Goal: Task Accomplishment & Management: Manage account settings

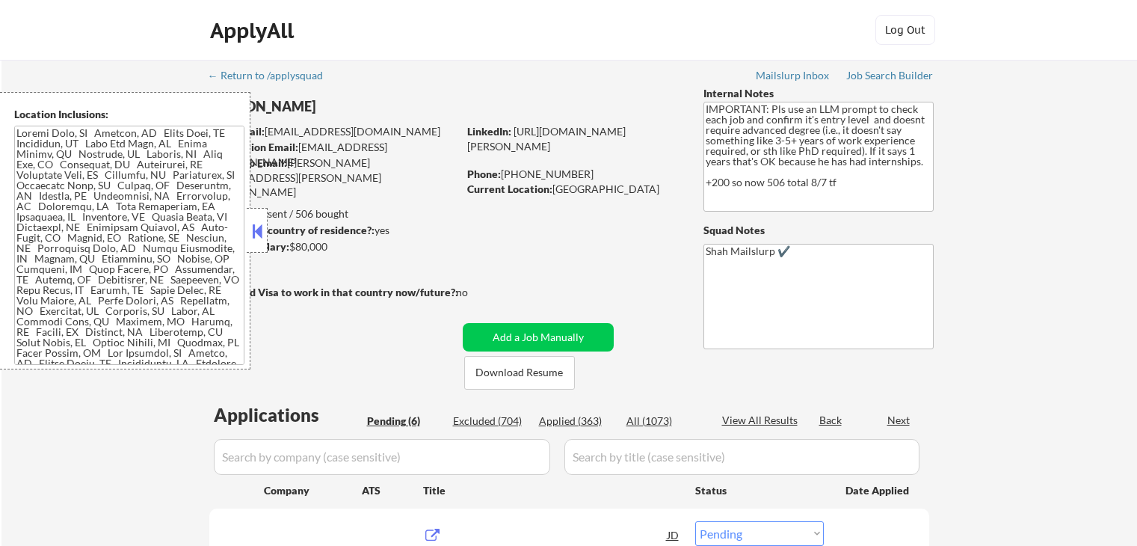
select select ""pending""
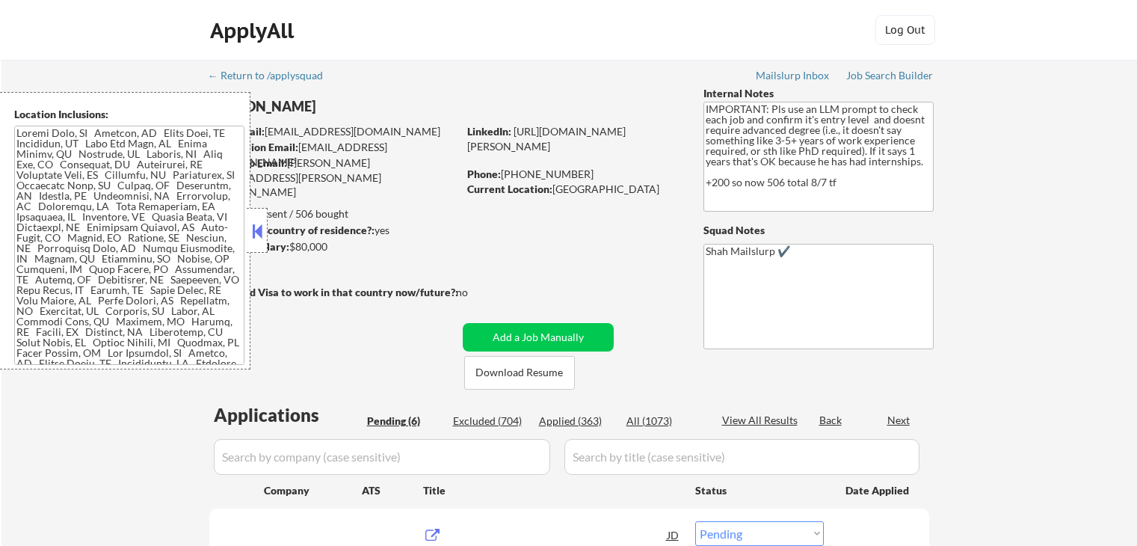
select select ""pending""
click at [252, 235] on button at bounding box center [257, 231] width 16 height 22
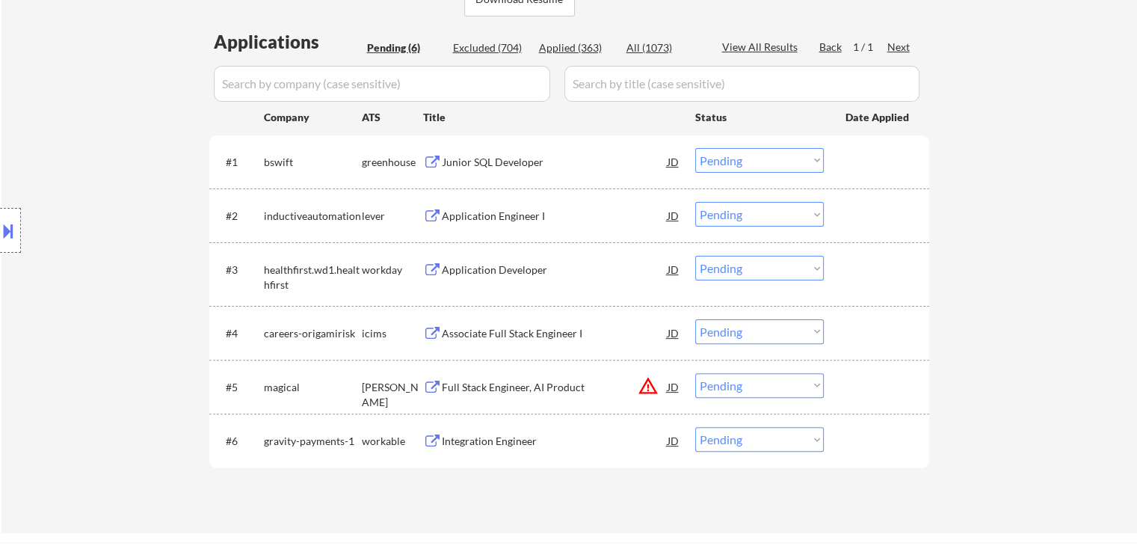
scroll to position [374, 0]
click at [510, 162] on div "Junior SQL Developer" at bounding box center [555, 161] width 226 height 15
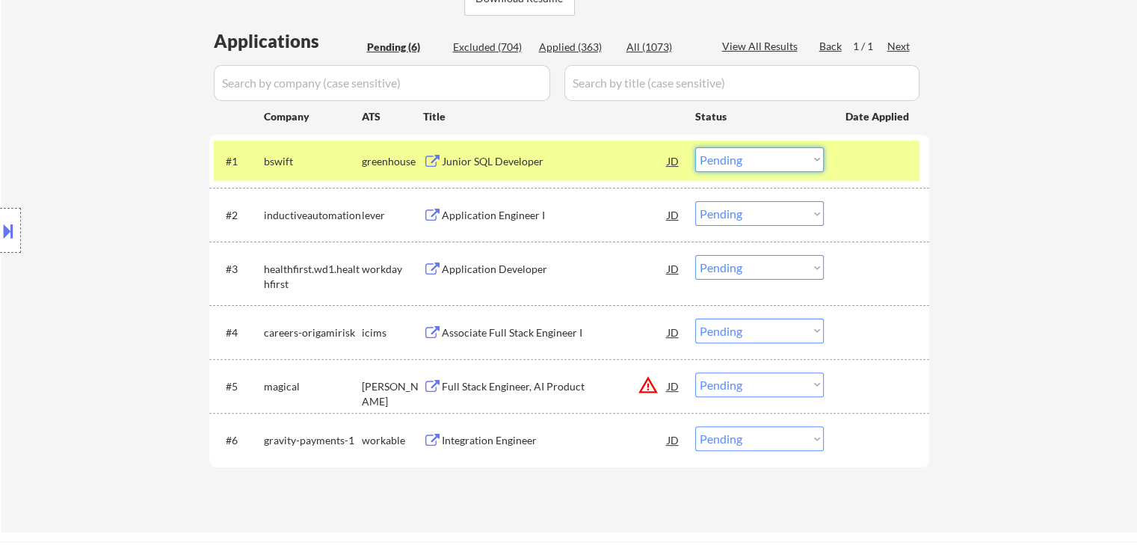
click at [738, 157] on select "Choose an option... Pending Applied Excluded (Questions) Excluded (Expired) Exc…" at bounding box center [759, 159] width 129 height 25
click at [695, 147] on select "Choose an option... Pending Applied Excluded (Questions) Excluded (Expired) Exc…" at bounding box center [759, 159] width 129 height 25
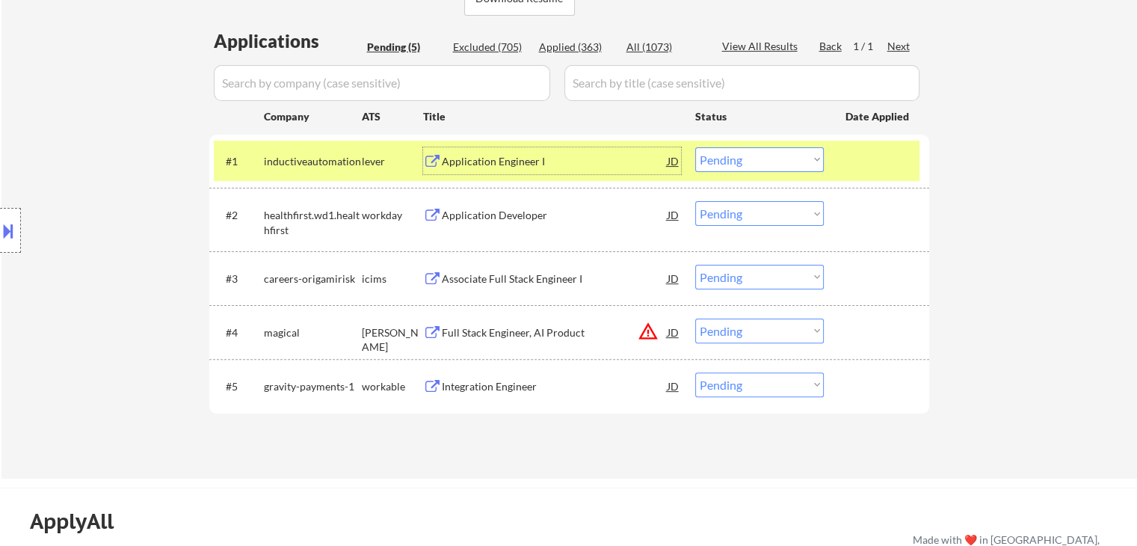
click at [500, 161] on div "Application Engineer I" at bounding box center [555, 161] width 226 height 15
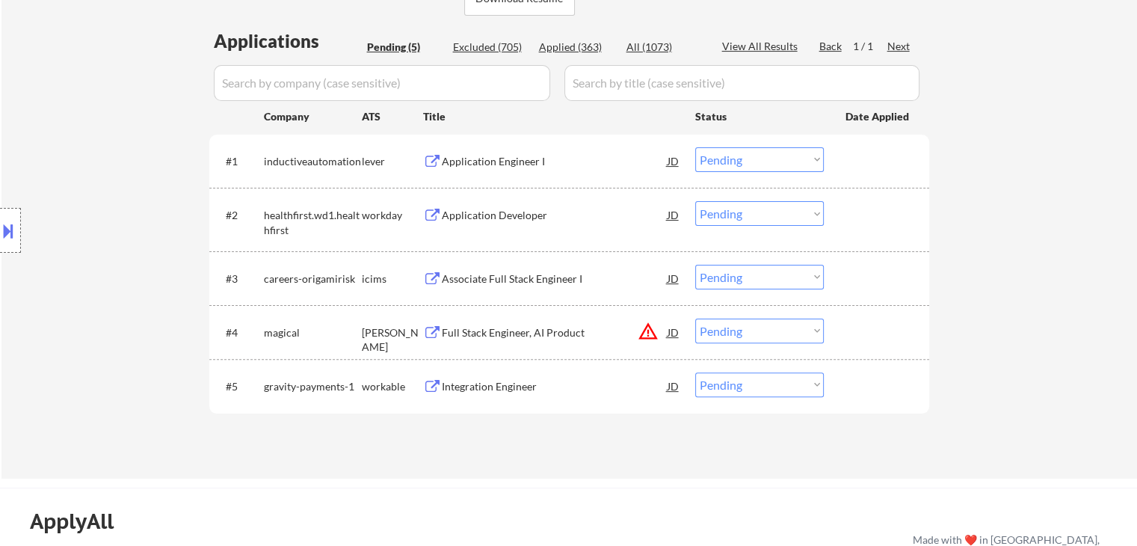
select select ""PLACEHOLDER_1427118222253""
select select ""pending""
click at [742, 165] on select "Choose an option... Pending Applied Excluded (Questions) Excluded (Expired) Exc…" at bounding box center [759, 159] width 129 height 25
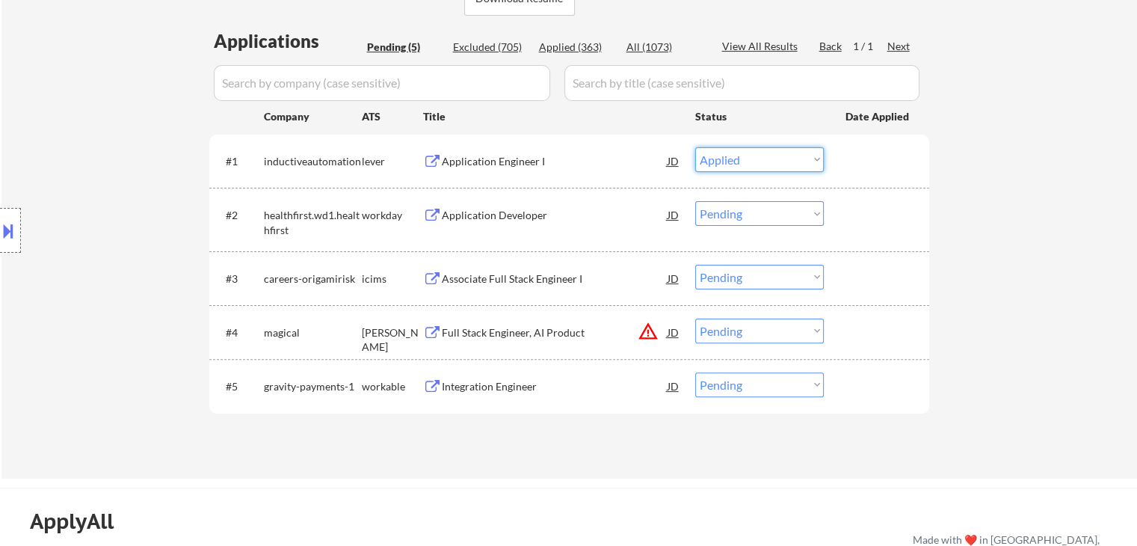
click at [695, 147] on select "Choose an option... Pending Applied Excluded (Questions) Excluded (Expired) Exc…" at bounding box center [759, 159] width 129 height 25
select select ""pending""
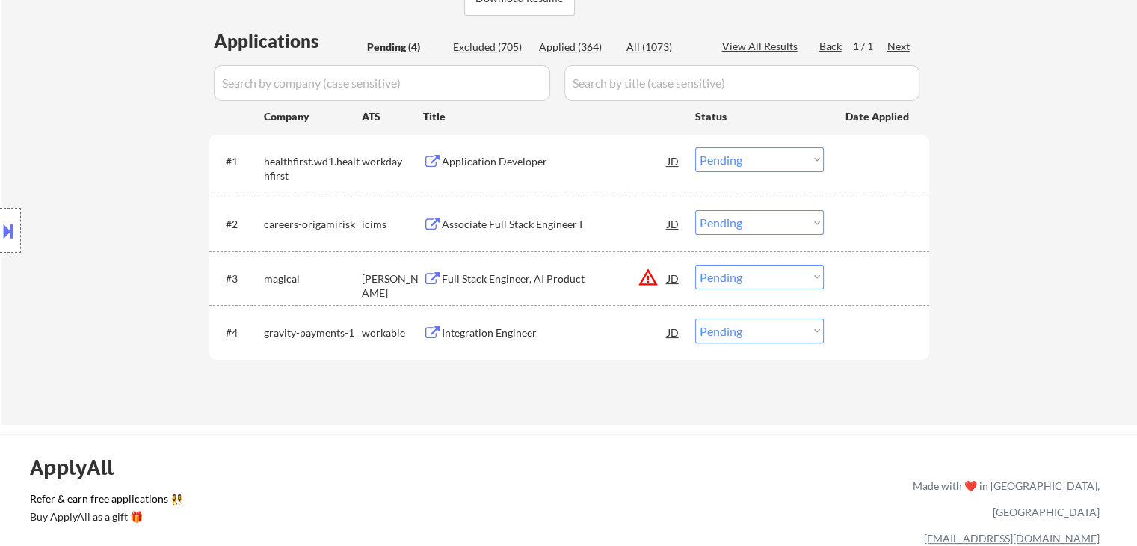
click at [520, 328] on div "Integration Engineer" at bounding box center [555, 332] width 226 height 15
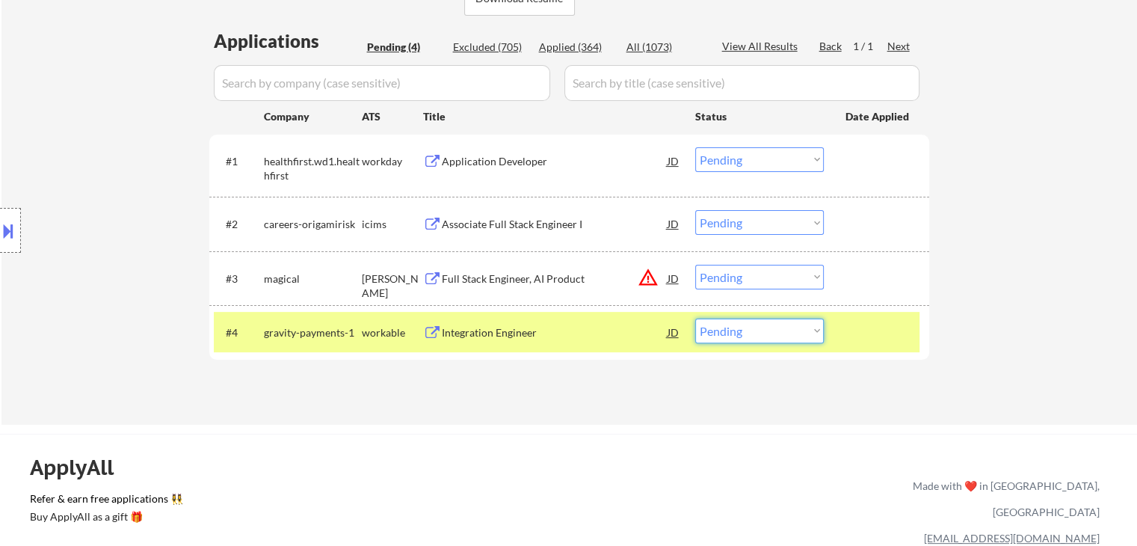
click at [724, 336] on select "Choose an option... Pending Applied Excluded (Questions) Excluded (Expired) Exc…" at bounding box center [759, 331] width 129 height 25
click at [739, 333] on select "Choose an option... Pending Applied Excluded (Questions) Excluded (Expired) Exc…" at bounding box center [759, 331] width 129 height 25
select select ""excluded""
click at [695, 319] on select "Choose an option... Pending Applied Excluded (Questions) Excluded (Expired) Exc…" at bounding box center [759, 331] width 129 height 25
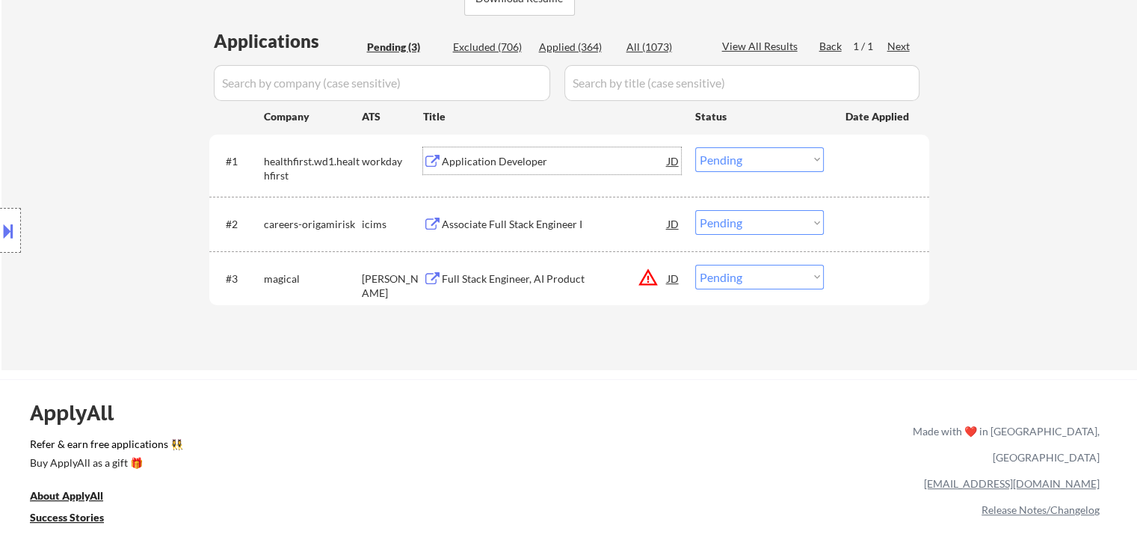
click at [499, 162] on div "Application Developer" at bounding box center [555, 161] width 226 height 15
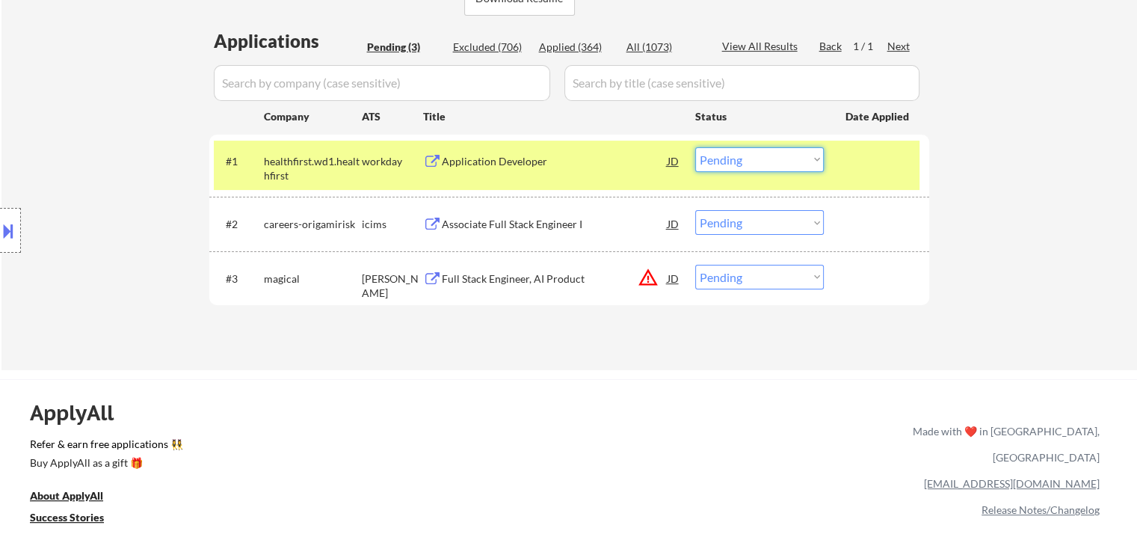
click at [723, 161] on select "Choose an option... Pending Applied Excluded (Questions) Excluded (Expired) Exc…" at bounding box center [759, 159] width 129 height 25
click at [720, 159] on select "Choose an option... Pending Applied Excluded (Questions) Excluded (Expired) Exc…" at bounding box center [759, 159] width 129 height 25
click at [695, 147] on select "Choose an option... Pending Applied Excluded (Questions) Excluded (Expired) Exc…" at bounding box center [759, 159] width 129 height 25
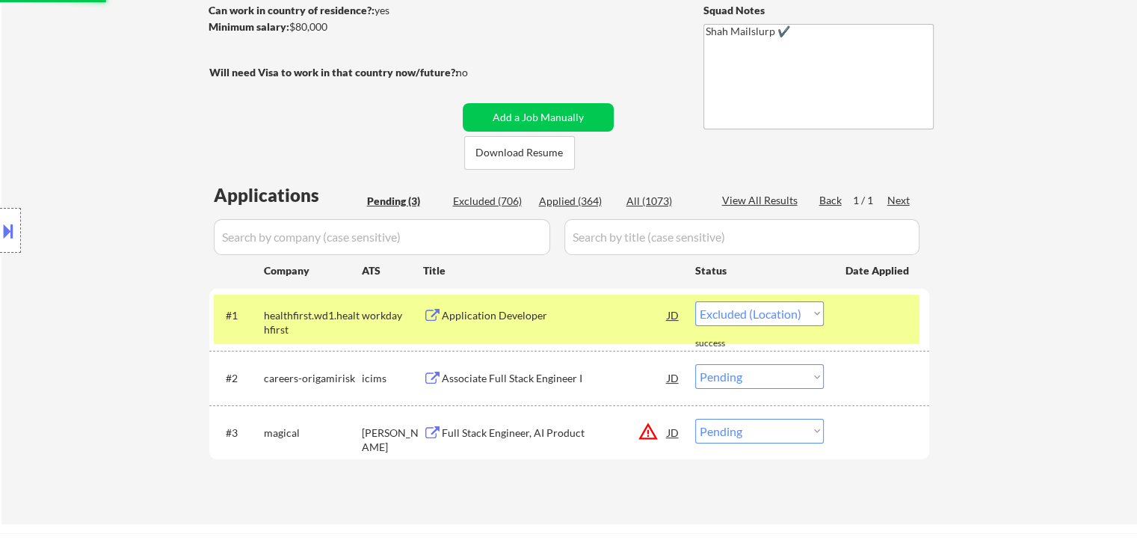
select select ""pending""
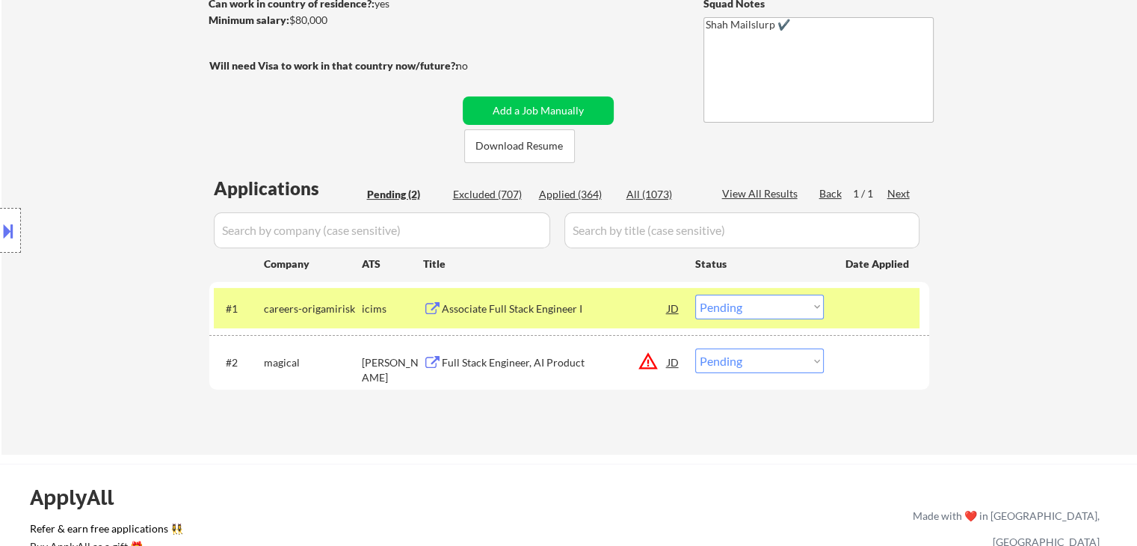
scroll to position [299, 0]
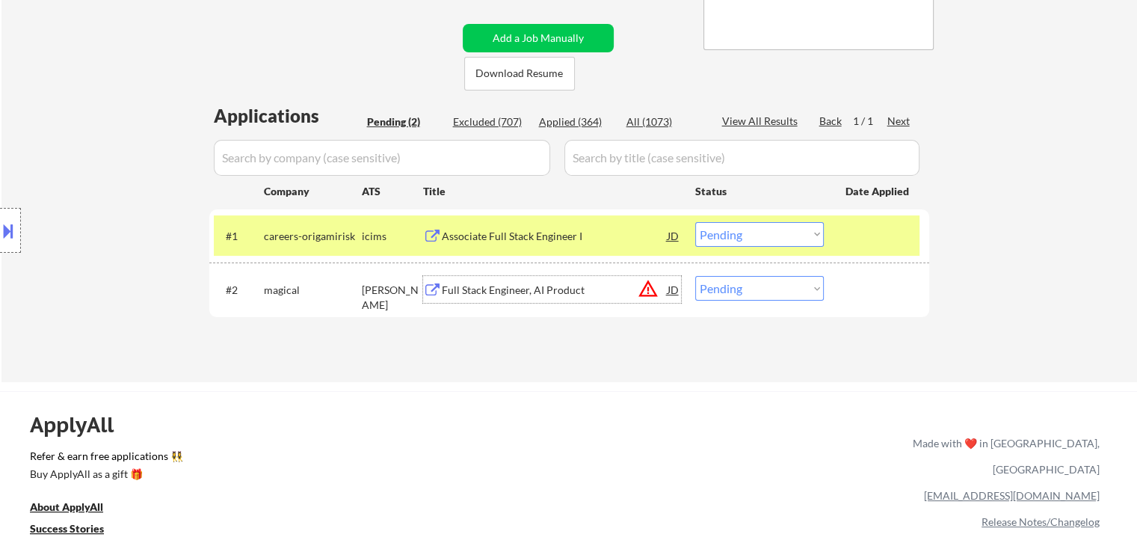
click at [502, 287] on div "Full Stack Engineer, AI Product" at bounding box center [555, 290] width 226 height 15
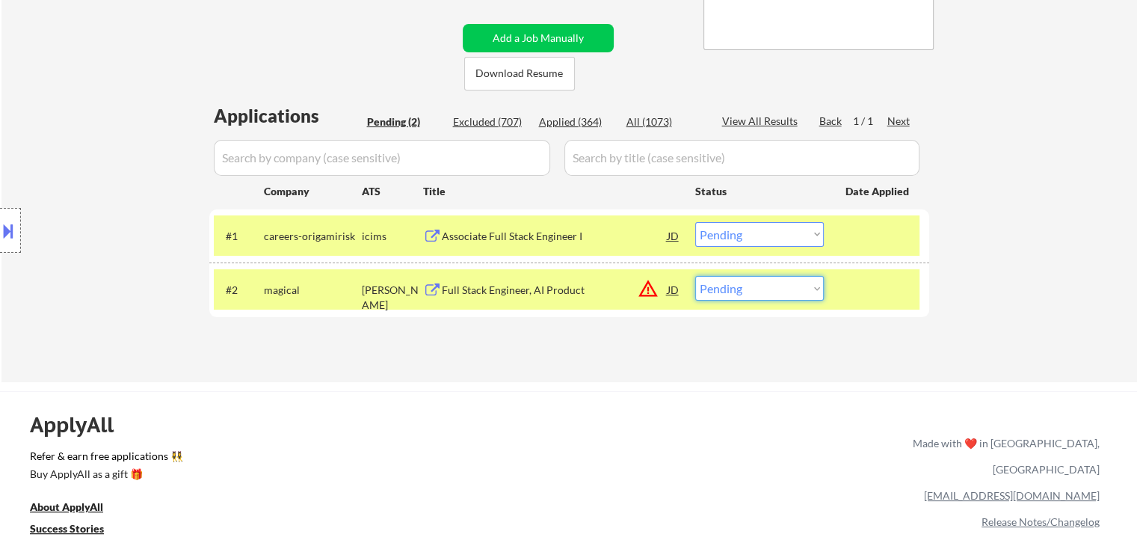
click at [746, 294] on select "Choose an option... Pending Applied Excluded (Questions) Excluded (Expired) Exc…" at bounding box center [759, 288] width 129 height 25
select select ""excluded__location_""
click at [695, 276] on select "Choose an option... Pending Applied Excluded (Questions) Excluded (Expired) Exc…" at bounding box center [759, 288] width 129 height 25
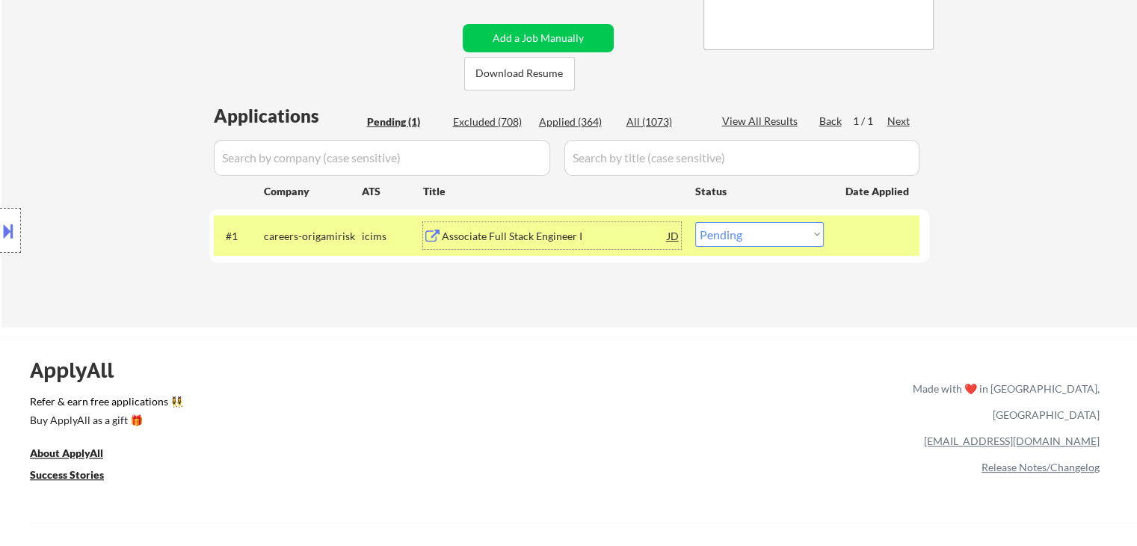
click at [493, 232] on div "Associate Full Stack Engineer I" at bounding box center [555, 236] width 226 height 15
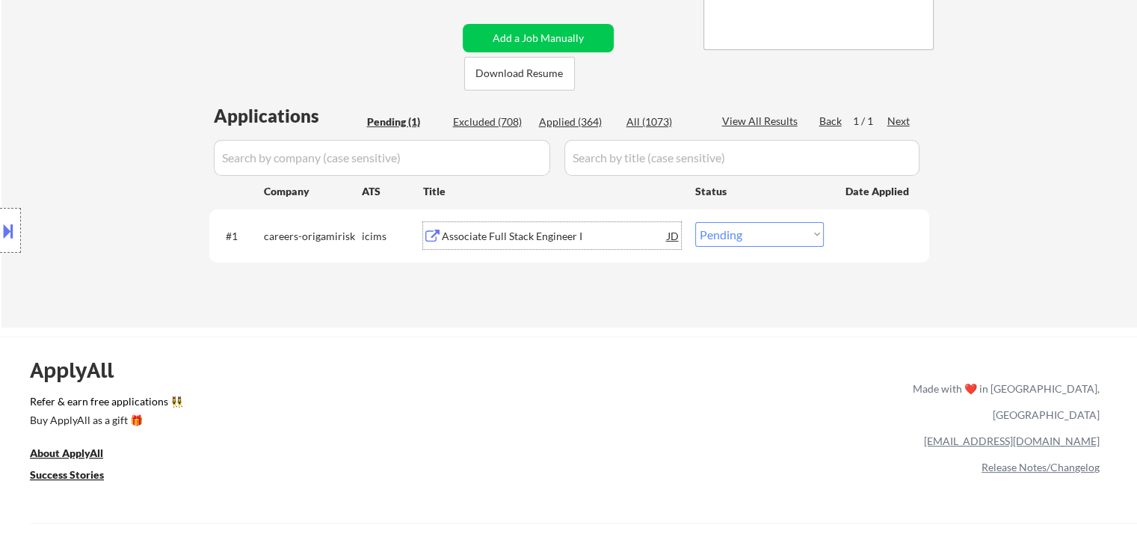
click at [754, 233] on select "Choose an option... Pending Applied Excluded (Questions) Excluded (Expired) Exc…" at bounding box center [759, 234] width 129 height 25
select select ""excluded__location_""
click at [695, 222] on select "Choose an option... Pending Applied Excluded (Questions) Excluded (Expired) Exc…" at bounding box center [759, 234] width 129 height 25
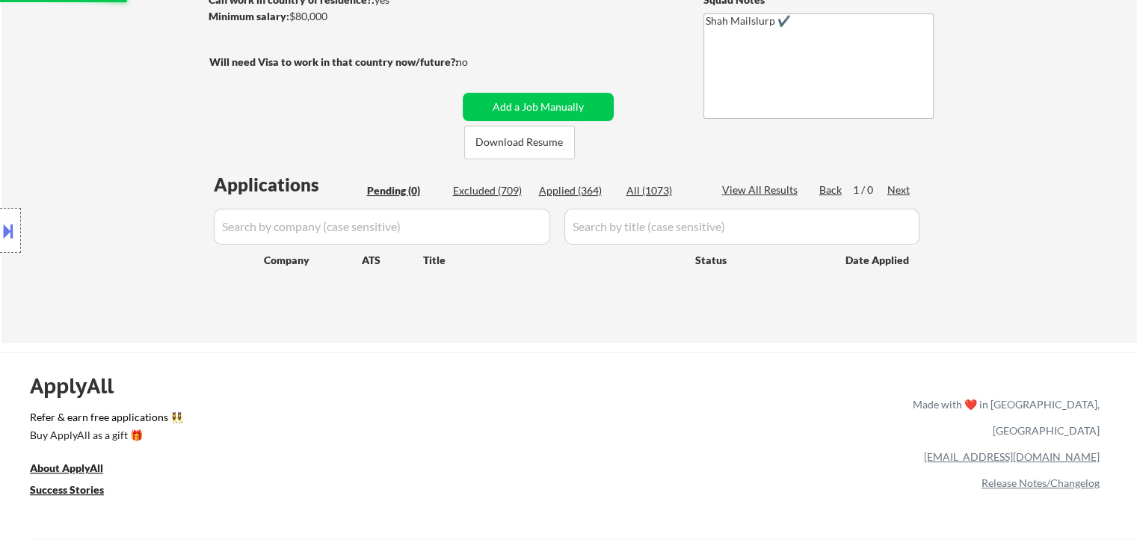
scroll to position [150, 0]
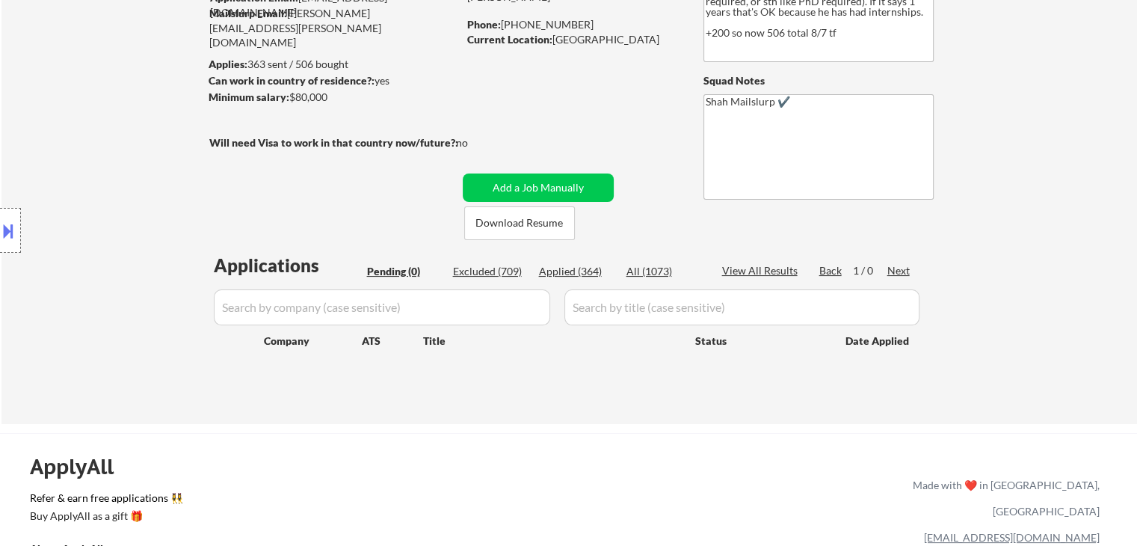
click at [575, 271] on div "Applied (364)" at bounding box center [576, 271] width 75 height 15
select select ""applied""
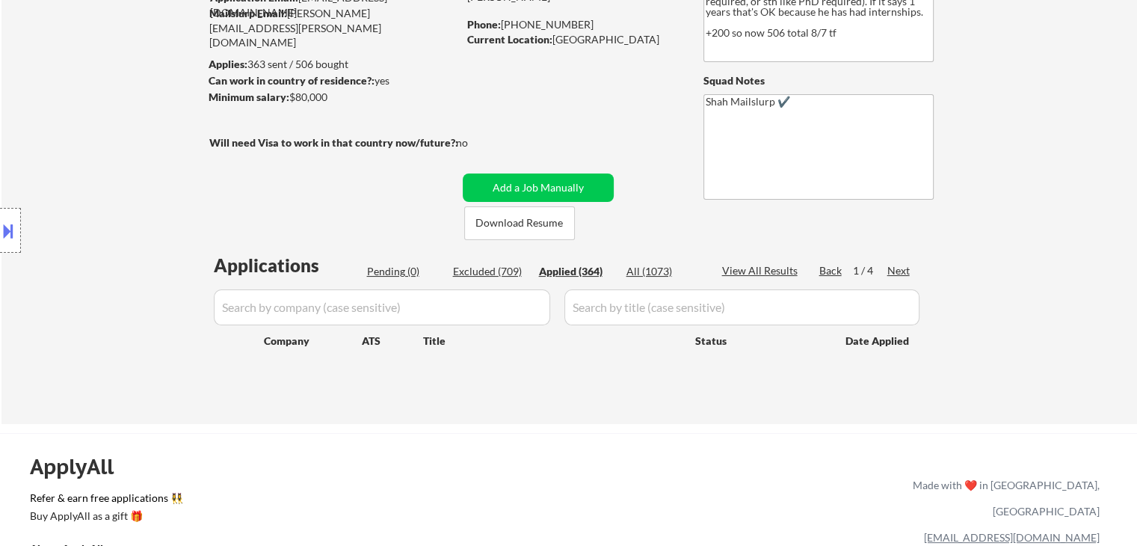
select select ""applied""
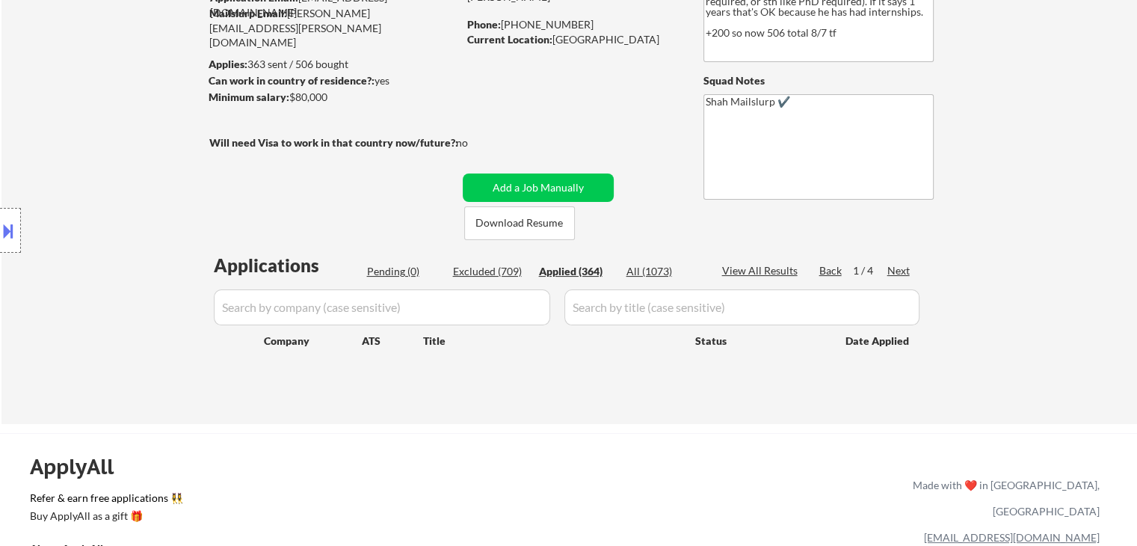
select select ""applied""
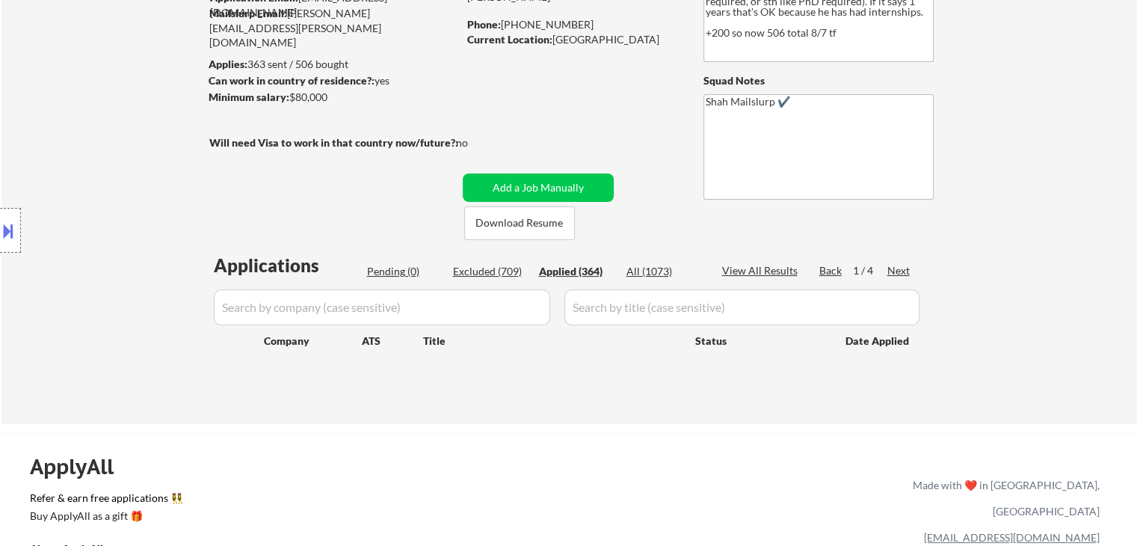
select select ""applied""
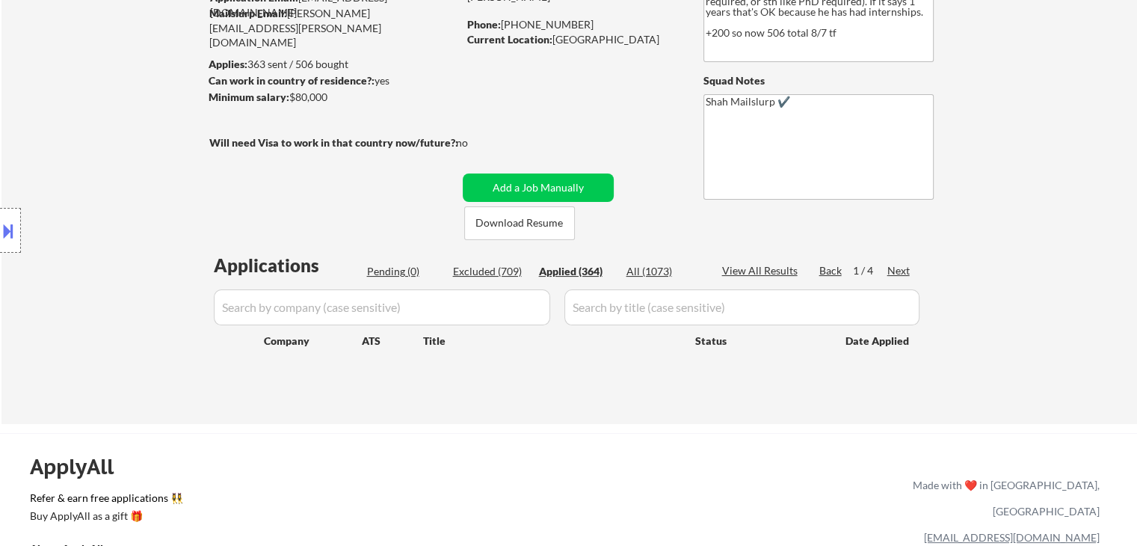
select select ""applied""
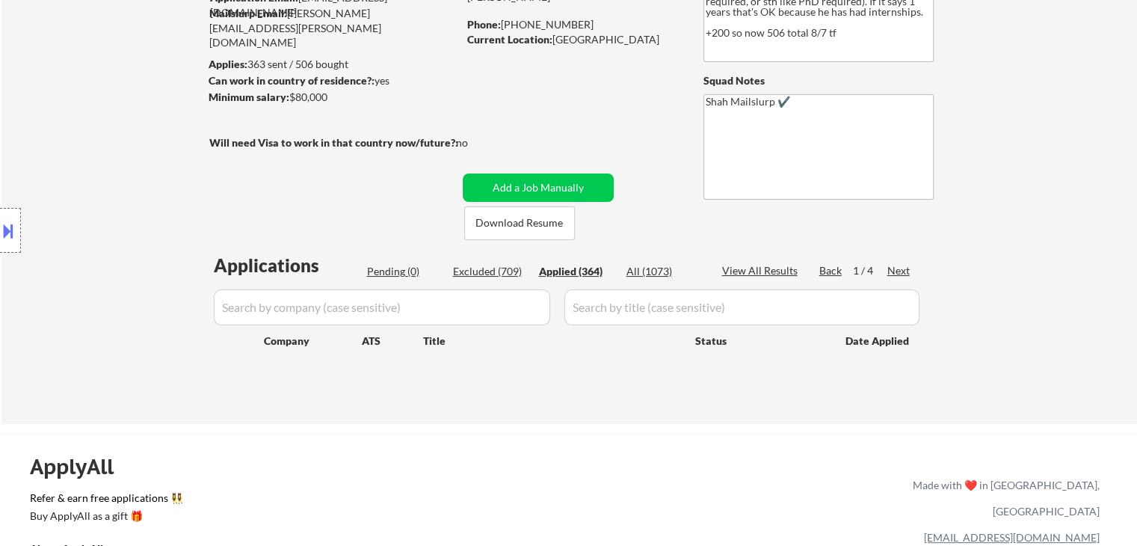
select select ""applied""
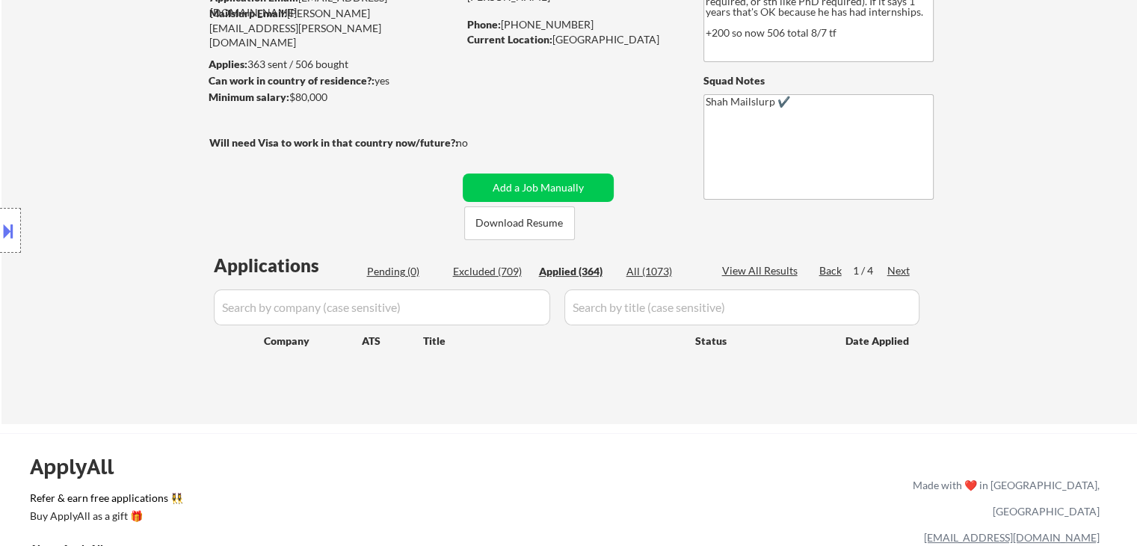
select select ""applied""
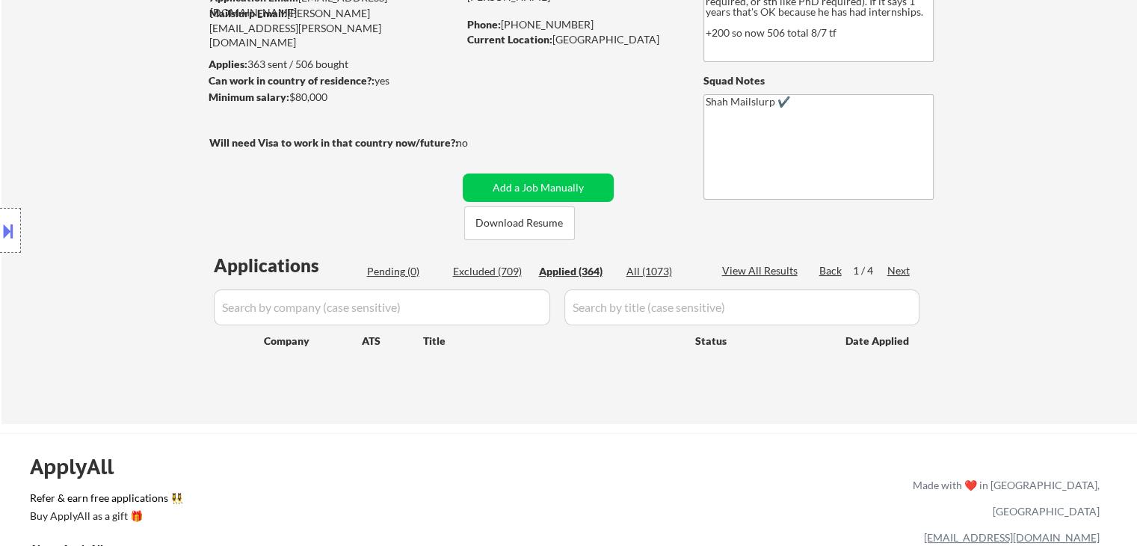
select select ""applied""
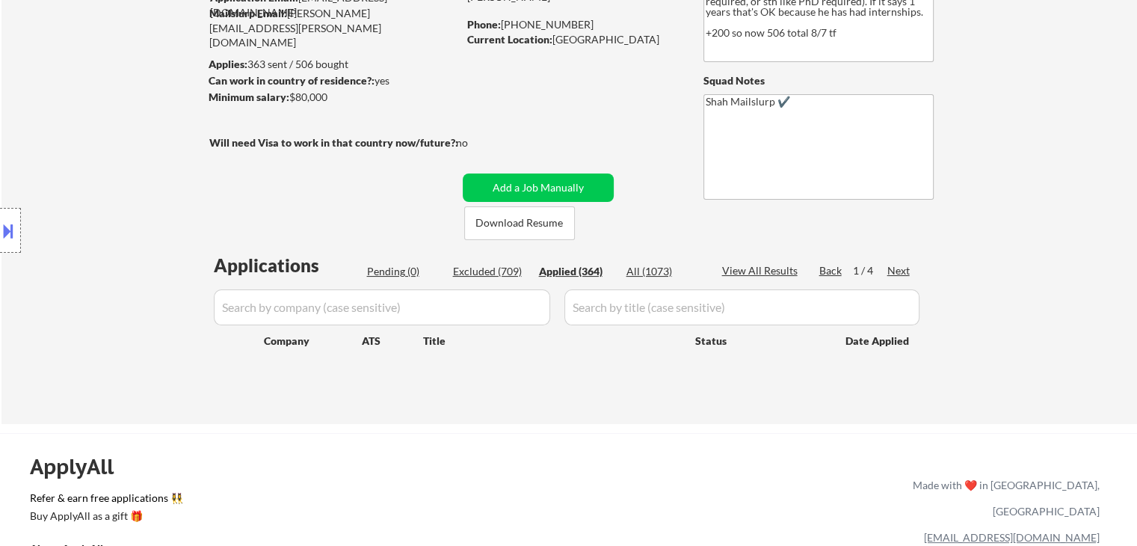
select select ""applied""
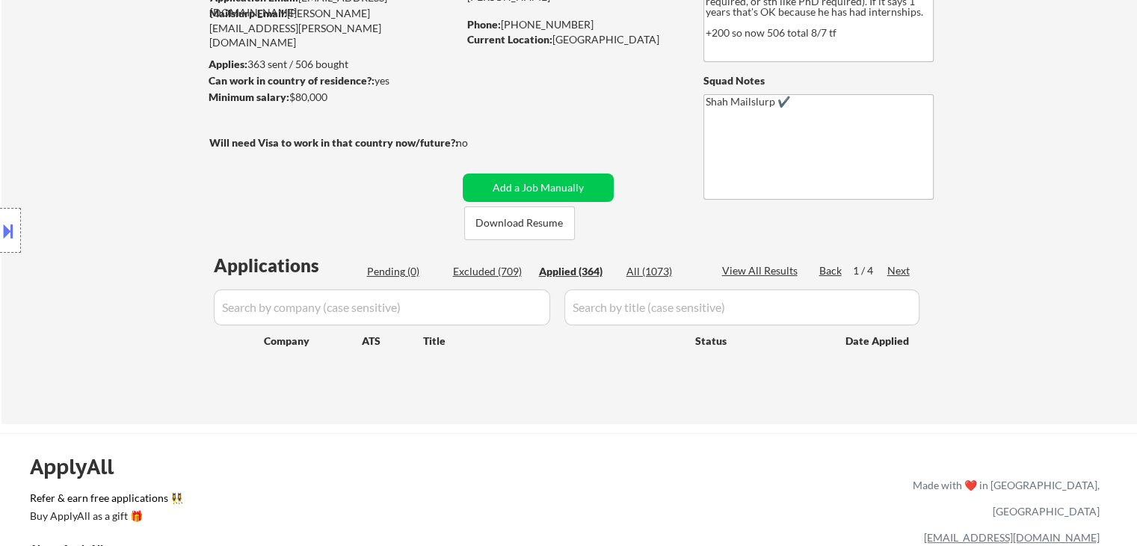
select select ""applied""
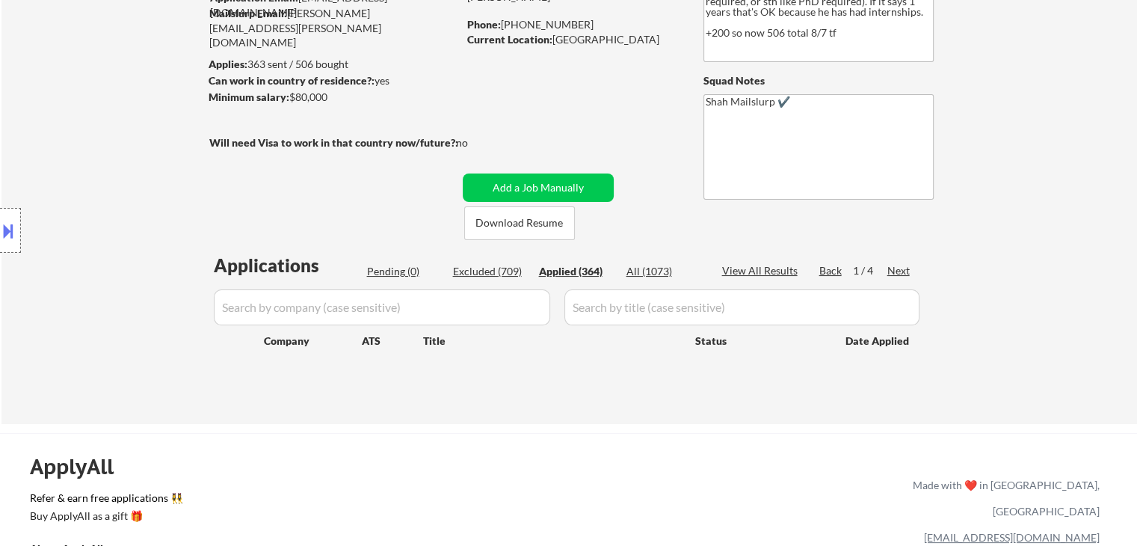
select select ""applied""
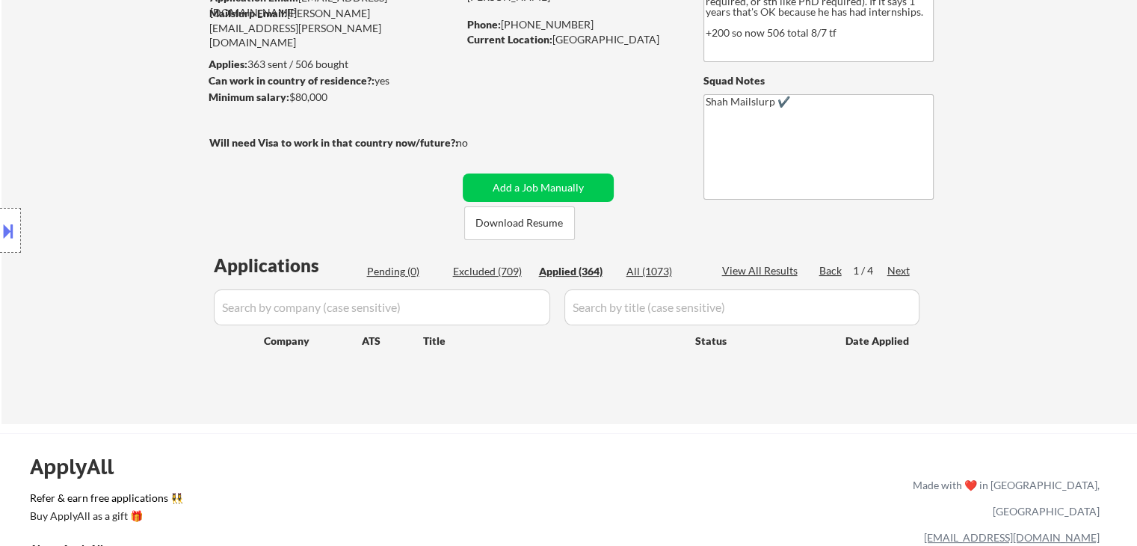
select select ""applied""
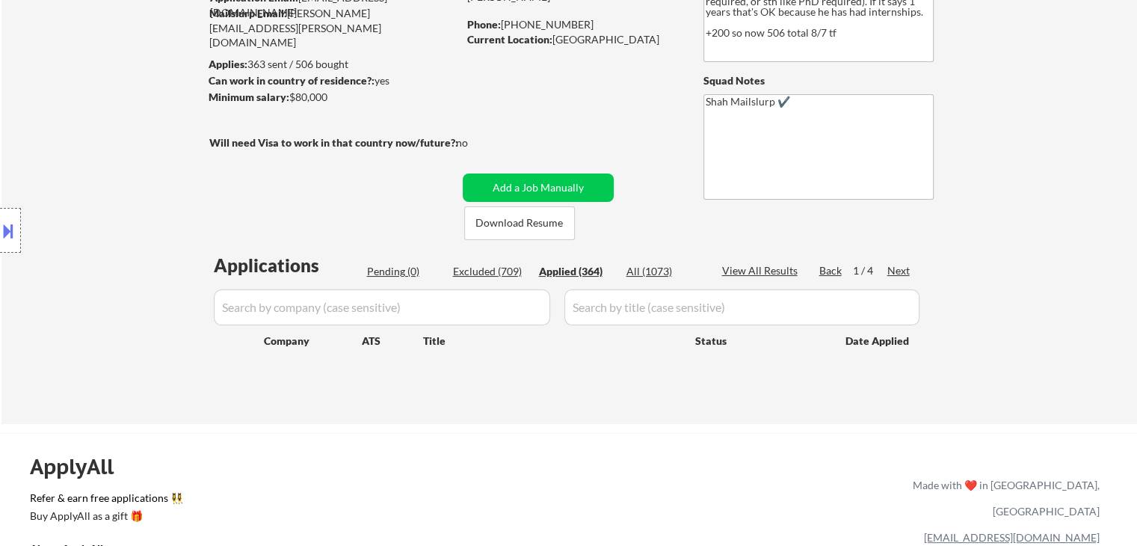
select select ""applied""
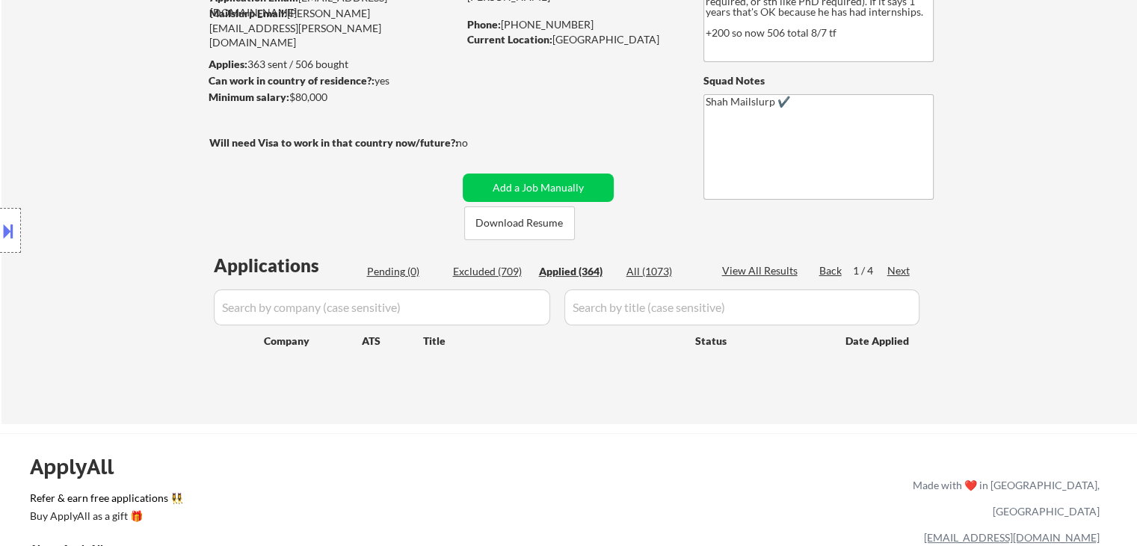
select select ""applied""
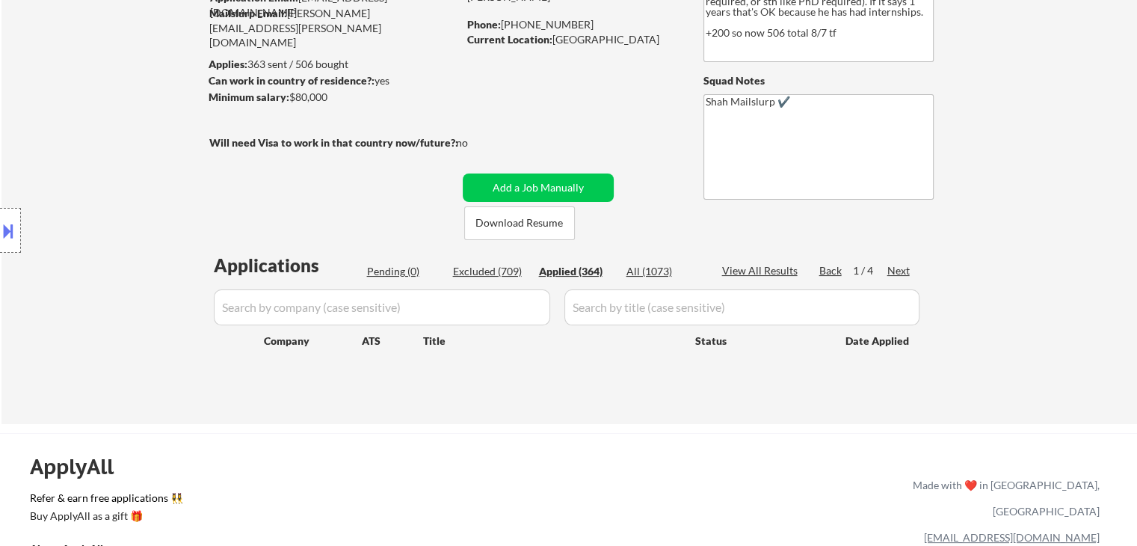
select select ""applied""
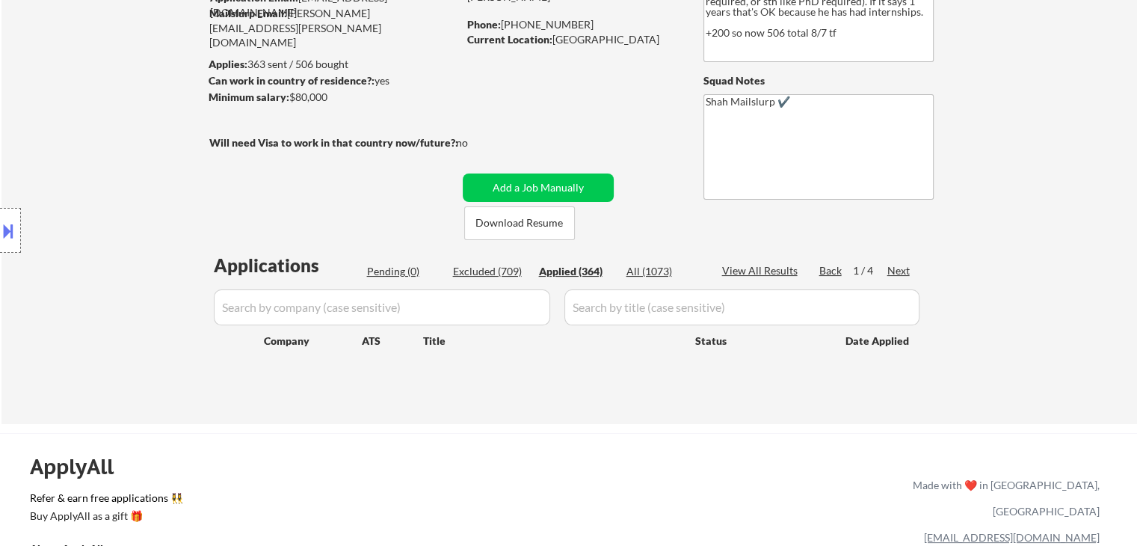
select select ""applied""
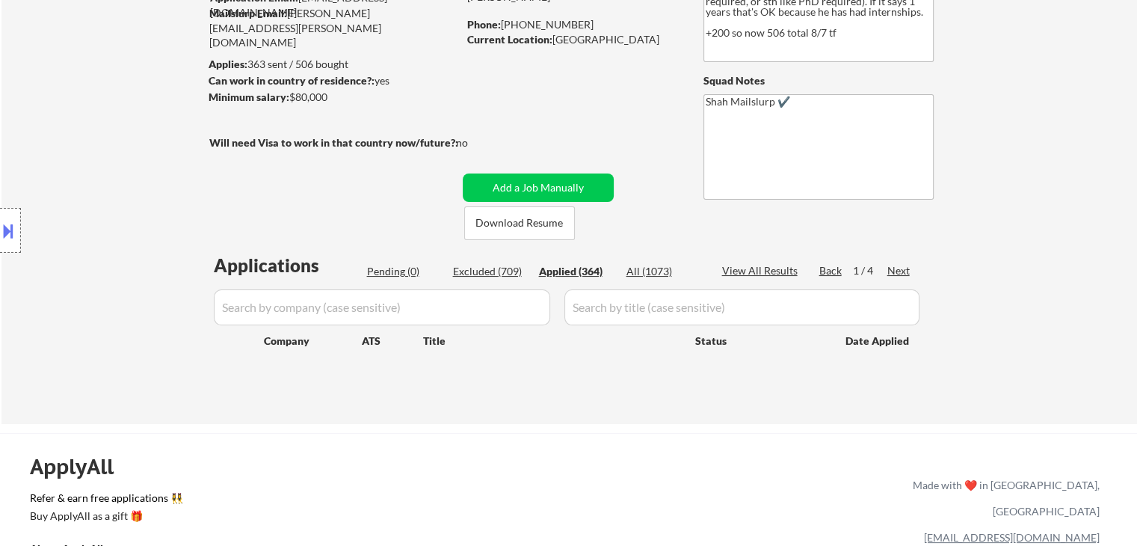
select select ""applied""
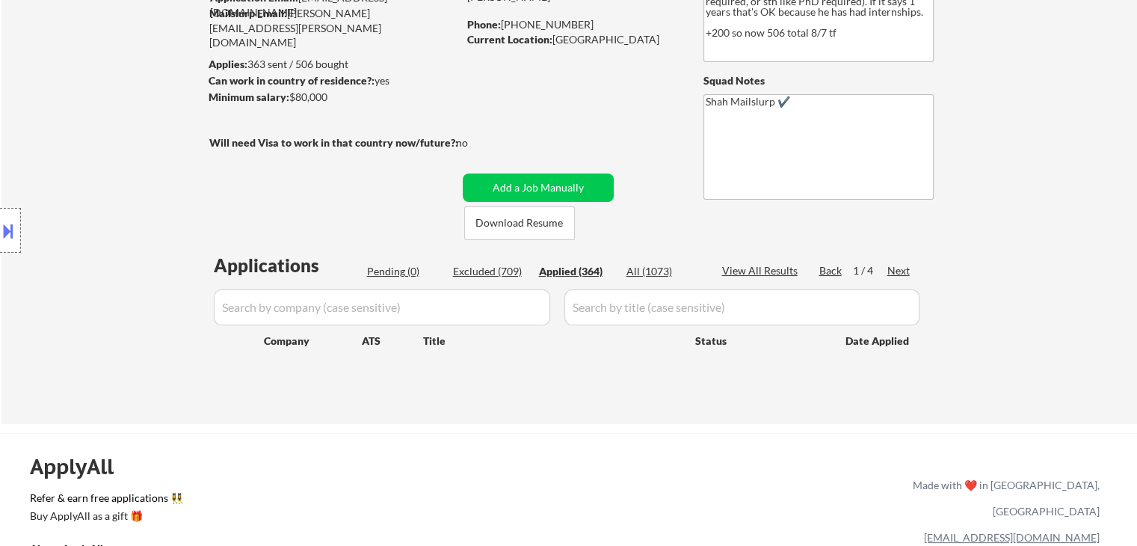
select select ""applied""
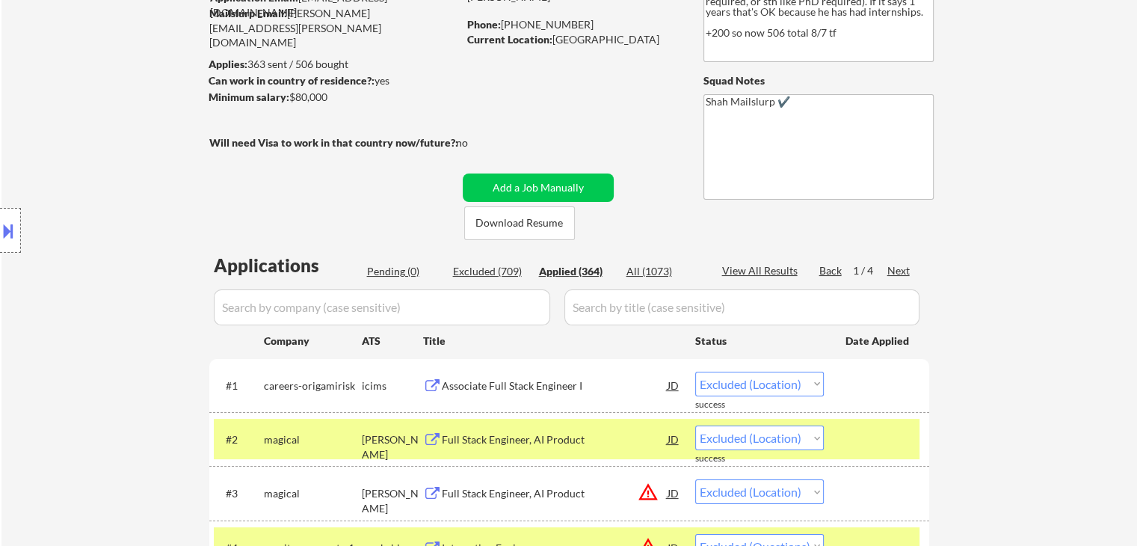
select select ""applied""
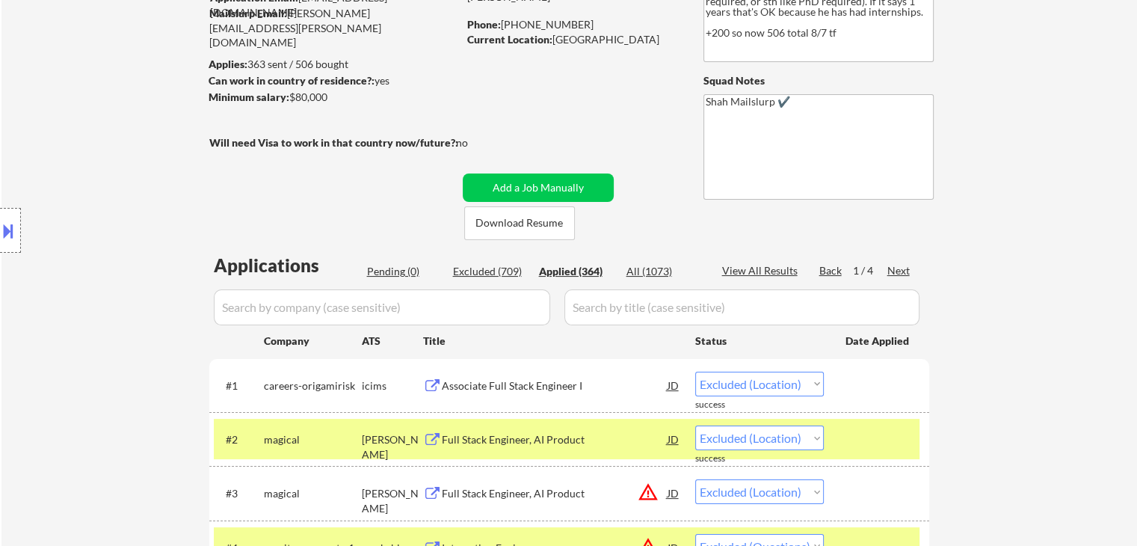
select select ""applied""
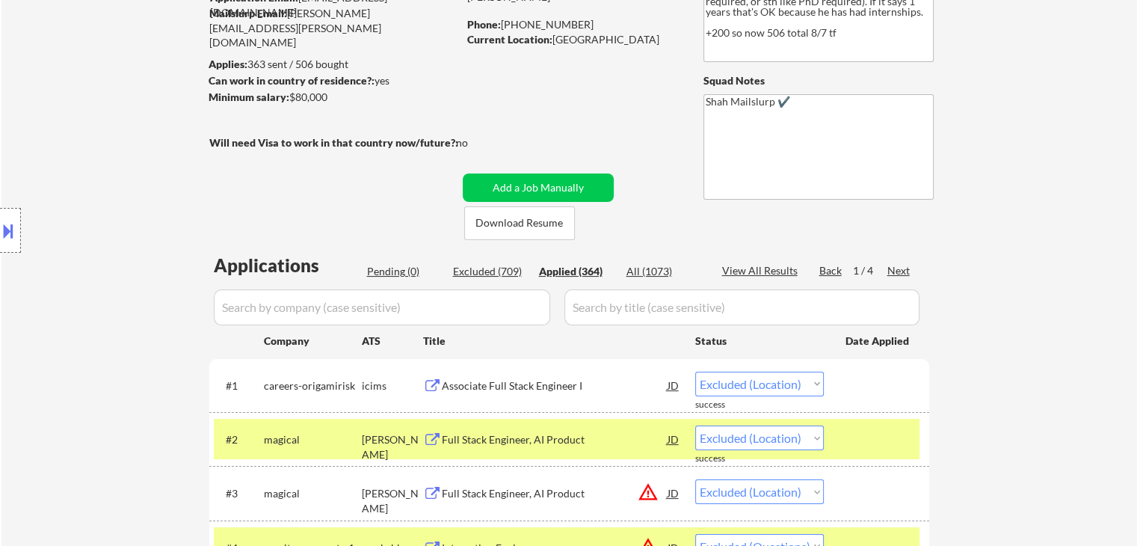
select select ""applied""
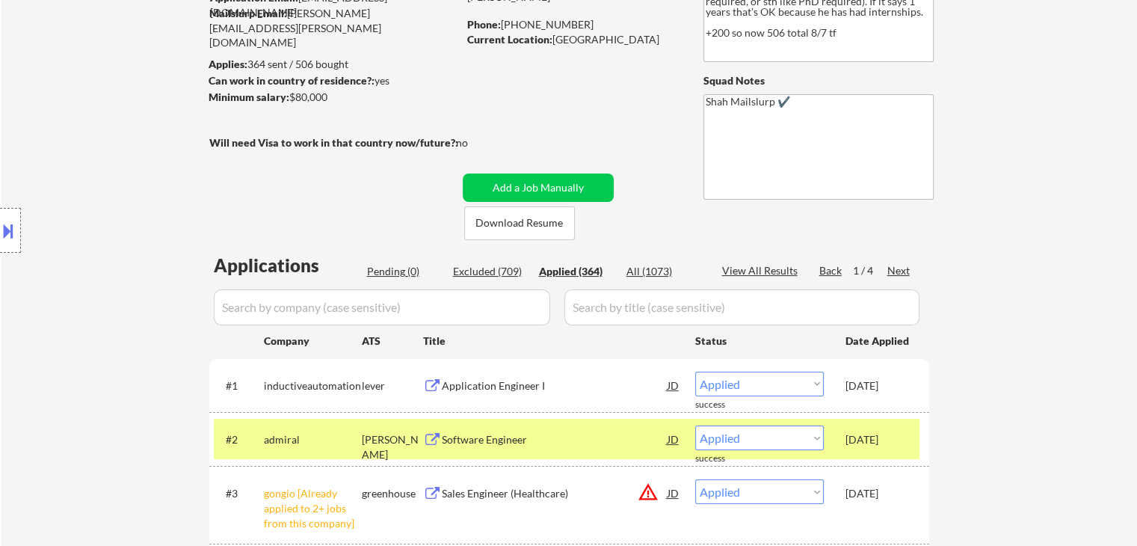
click at [155, 201] on div "Location Inclusions:" at bounding box center [134, 230] width 268 height 277
